Goal: Navigation & Orientation: Find specific page/section

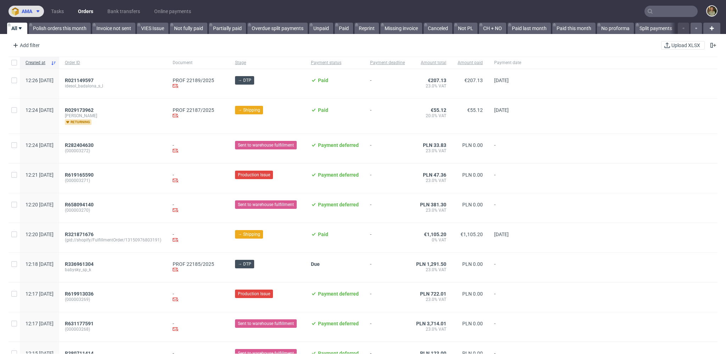
click at [29, 12] on span "ama" at bounding box center [27, 11] width 11 height 5
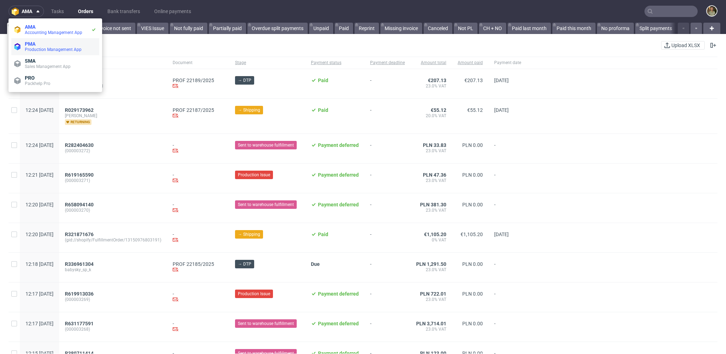
click at [38, 50] on span "Production Management App" at bounding box center [53, 49] width 57 height 5
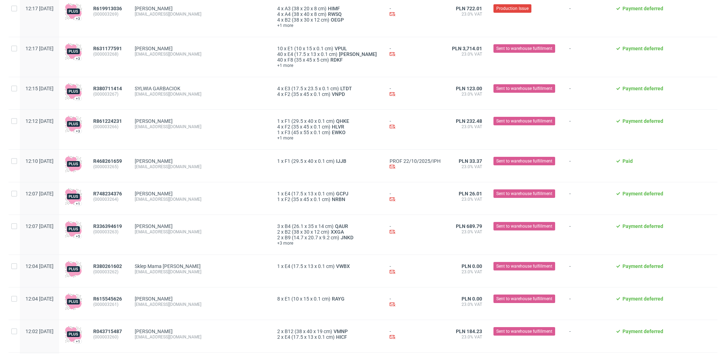
scroll to position [346, 0]
